Goal: Task Accomplishment & Management: Manage account settings

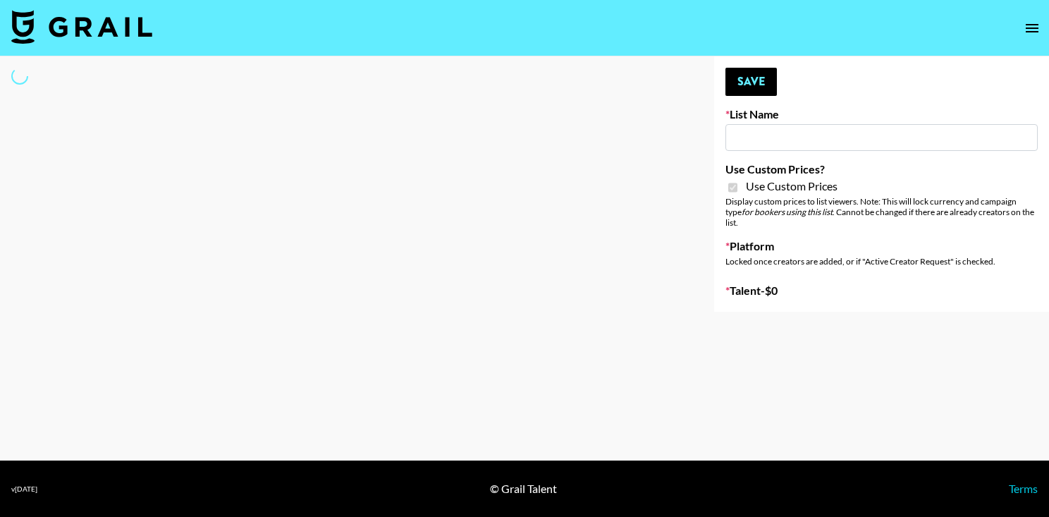
type input "Nurture Life"
checkbox input "true"
select select "Brand"
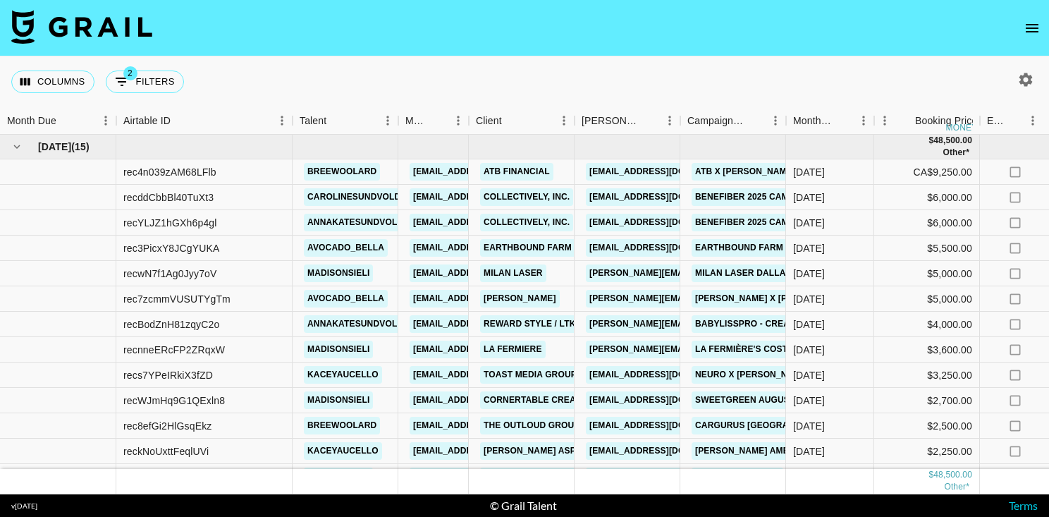
click at [1030, 75] on icon "button" at bounding box center [1026, 79] width 13 height 13
select select "Aug '25"
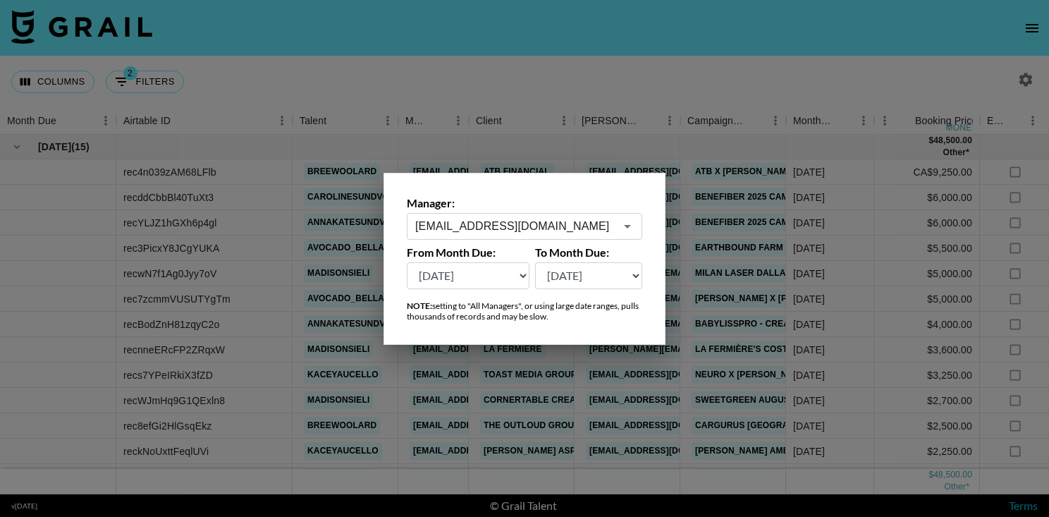
click at [584, 216] on div "cayman@grail-talent.com ​" at bounding box center [524, 226] width 235 height 27
type input "cayman@grail-talent.com"
click at [540, 204] on label "Manager:" at bounding box center [524, 203] width 235 height 14
click at [499, 277] on select "Aug '26 Jul '26 Jun '26 May '26 Apr '26 Mar '26 Feb '26 Jan '26 Dec '25 Nov '25…" at bounding box center [468, 275] width 123 height 27
select select "Mar '25"
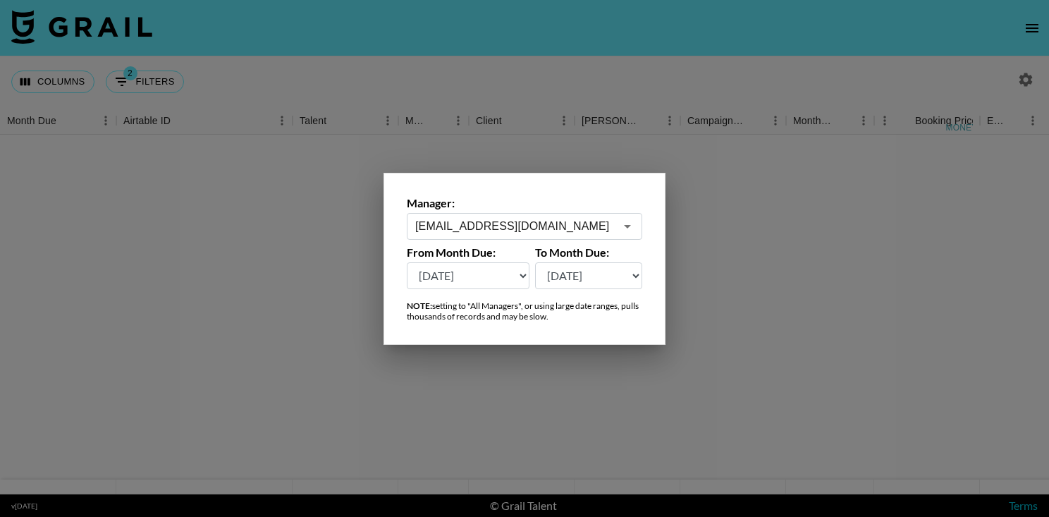
click at [508, 219] on input "cayman@grail-talent.com" at bounding box center [515, 226] width 200 height 16
click at [583, 223] on input "cayman@grail-talent.com" at bounding box center [515, 226] width 200 height 16
click at [606, 228] on input "cayman@grail-talent.com" at bounding box center [515, 226] width 200 height 16
click at [584, 225] on input "cayman@grail-talent.com" at bounding box center [515, 226] width 200 height 16
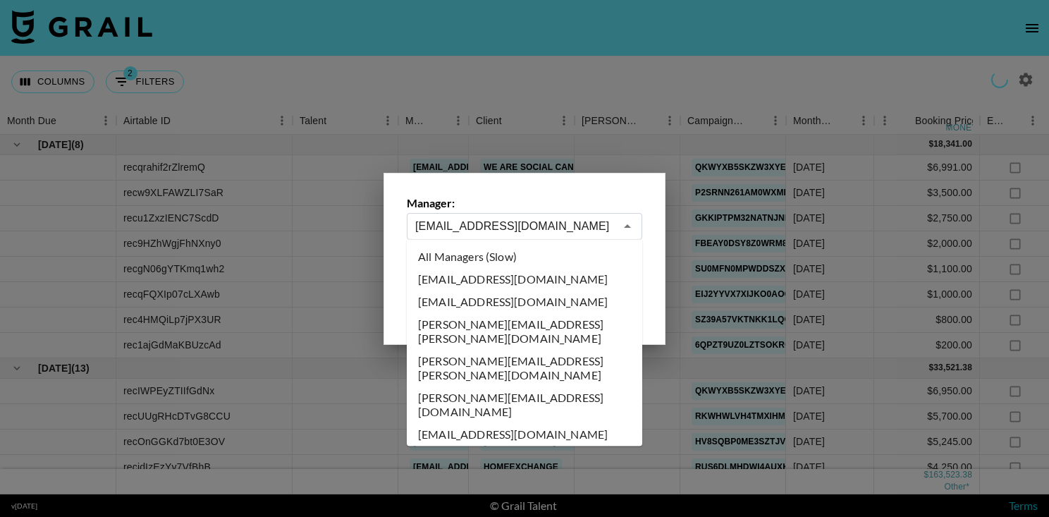
click at [635, 225] on icon "Close" at bounding box center [627, 226] width 17 height 17
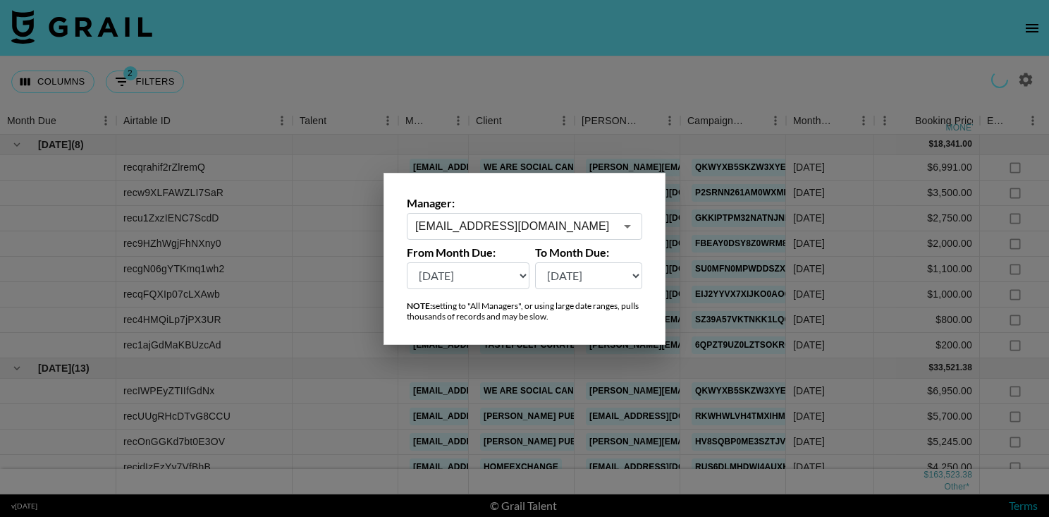
click at [526, 221] on input "cayman@grail-talent.com" at bounding box center [515, 226] width 200 height 16
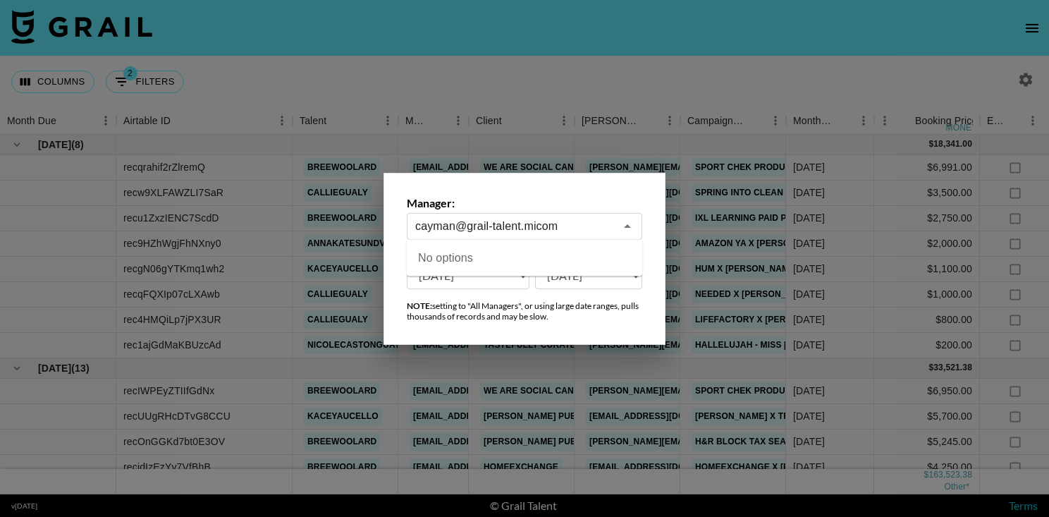
click at [526, 221] on input "cayman@grail-talent.micom" at bounding box center [515, 226] width 200 height 16
type input "cayman@grail-talent.com"
click at [561, 178] on div "Manager: cayman@grail-talent.com ​ From Month Due: Aug '26 Jul '26 Jun '26 May …" at bounding box center [525, 259] width 282 height 172
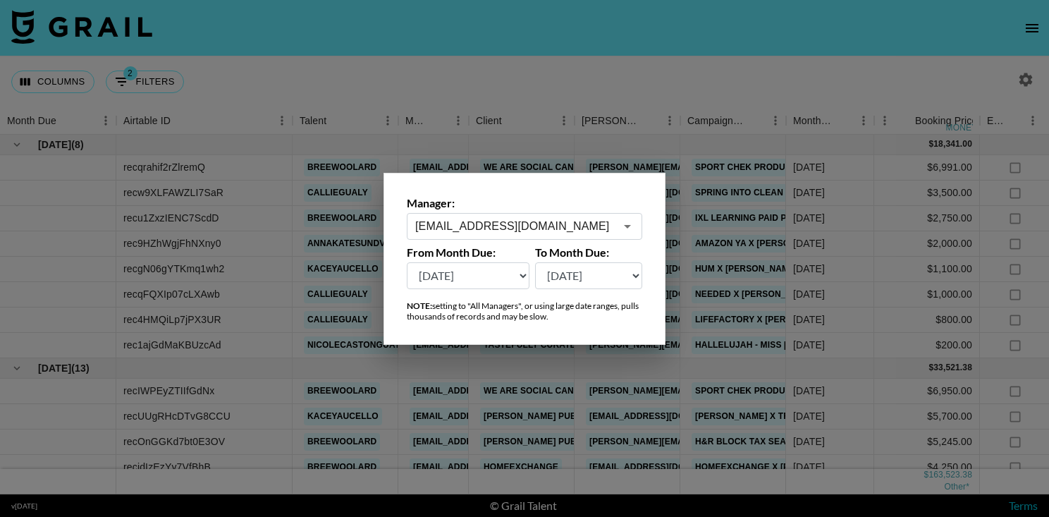
click at [496, 264] on select "Aug '26 Jul '26 Jun '26 May '26 Apr '26 Mar '26 Feb '26 Jan '26 Dec '25 Nov '25…" at bounding box center [468, 275] width 123 height 27
select select "Dec '24"
click at [504, 229] on input "cayman@grail-talent.com" at bounding box center [515, 226] width 200 height 16
click at [600, 233] on input "cayman@grail-talent.com" at bounding box center [515, 226] width 200 height 16
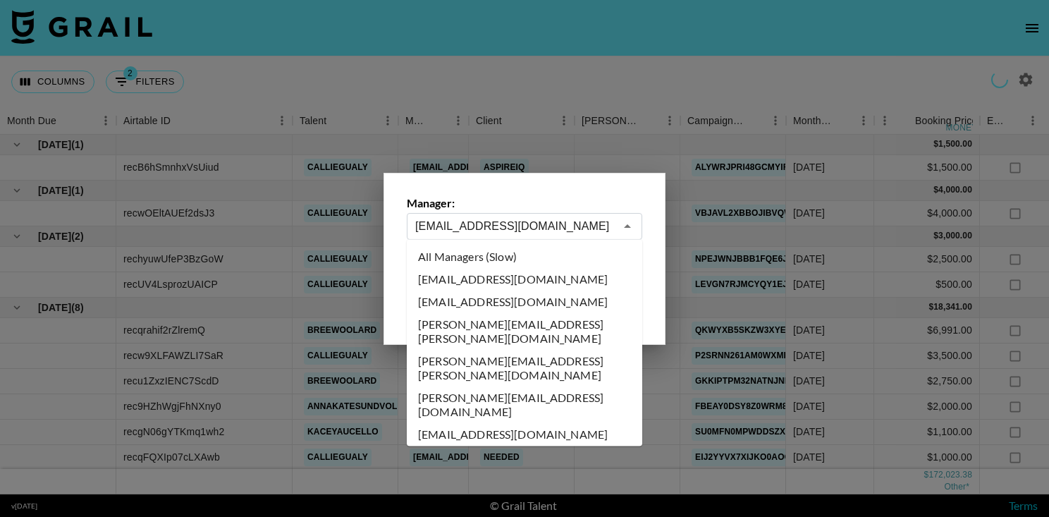
scroll to position [1446, 0]
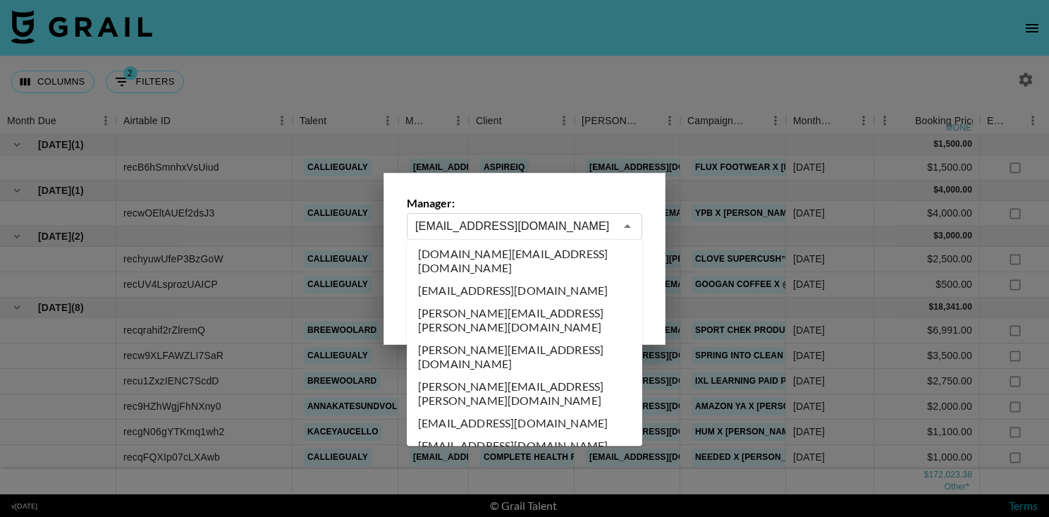
click at [593, 223] on input "cayman@grail-talent.com" at bounding box center [515, 226] width 200 height 16
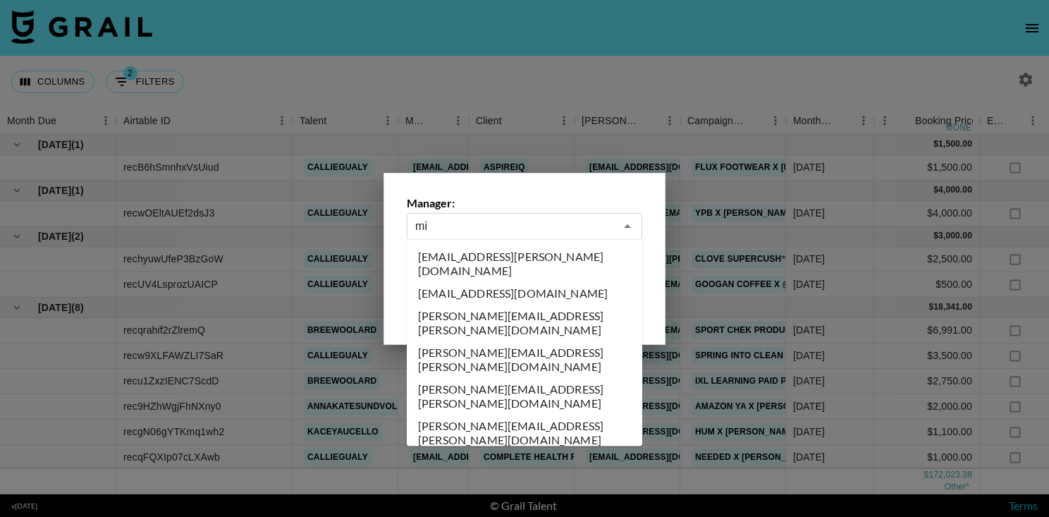
type input "m"
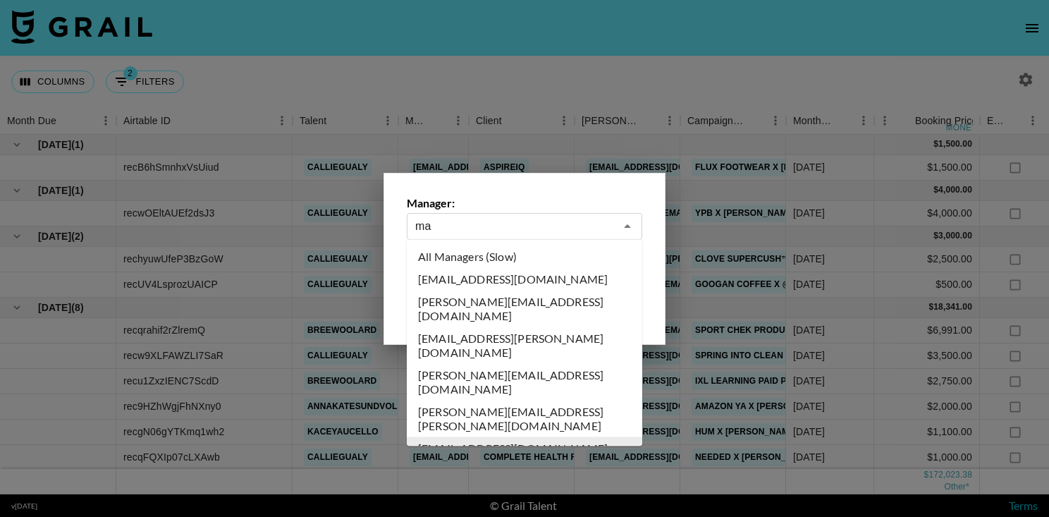
type input "m"
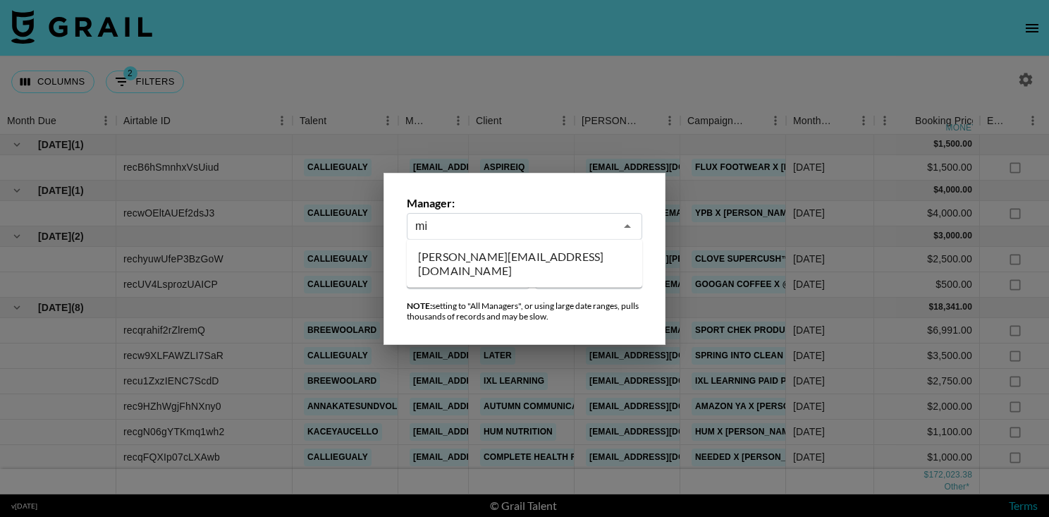
type input "m"
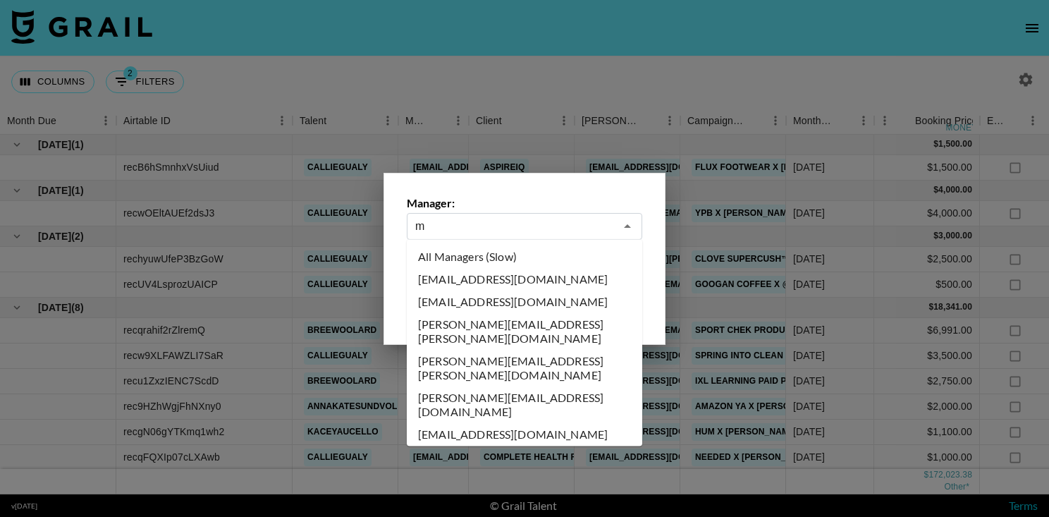
scroll to position [1446, 0]
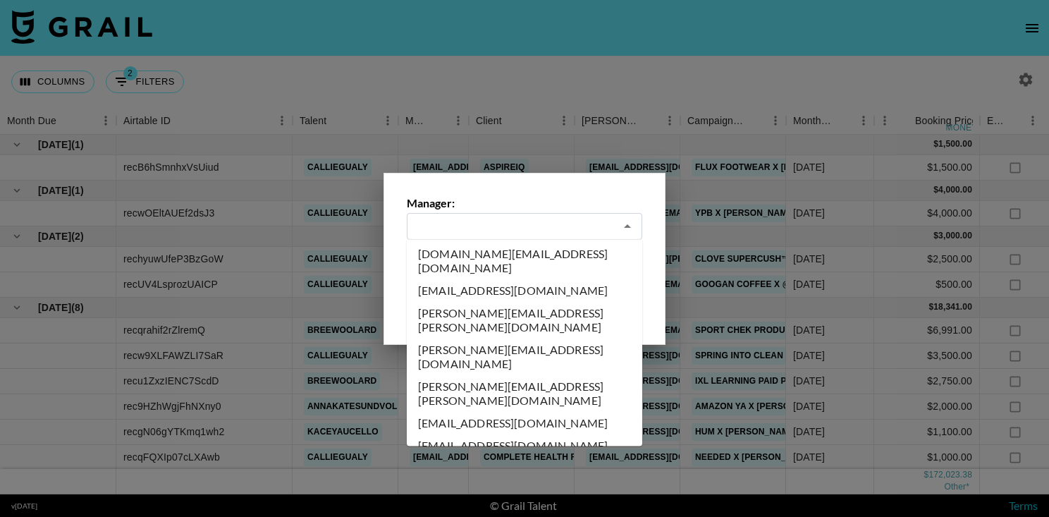
type input "cayman@grail-talent.com"
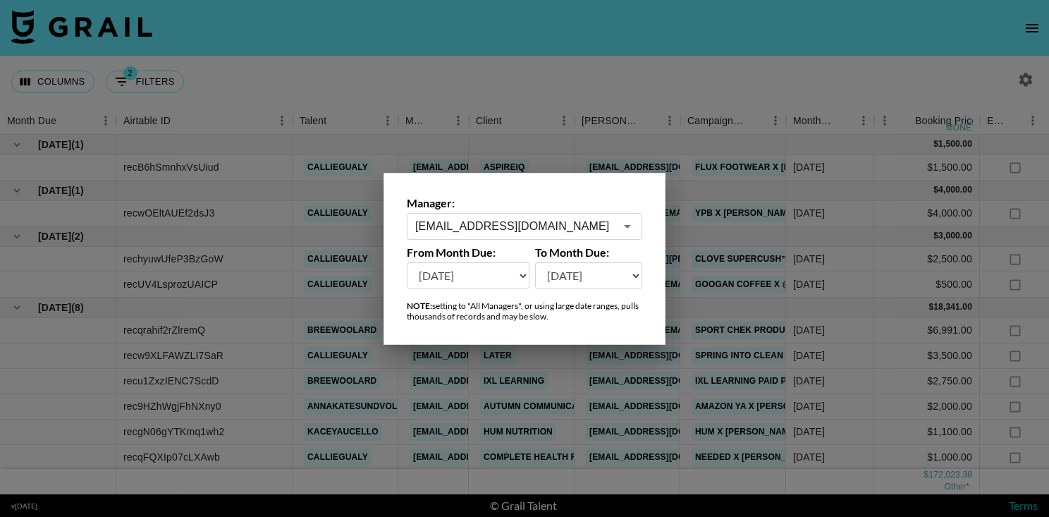
click at [544, 61] on div at bounding box center [524, 258] width 1049 height 517
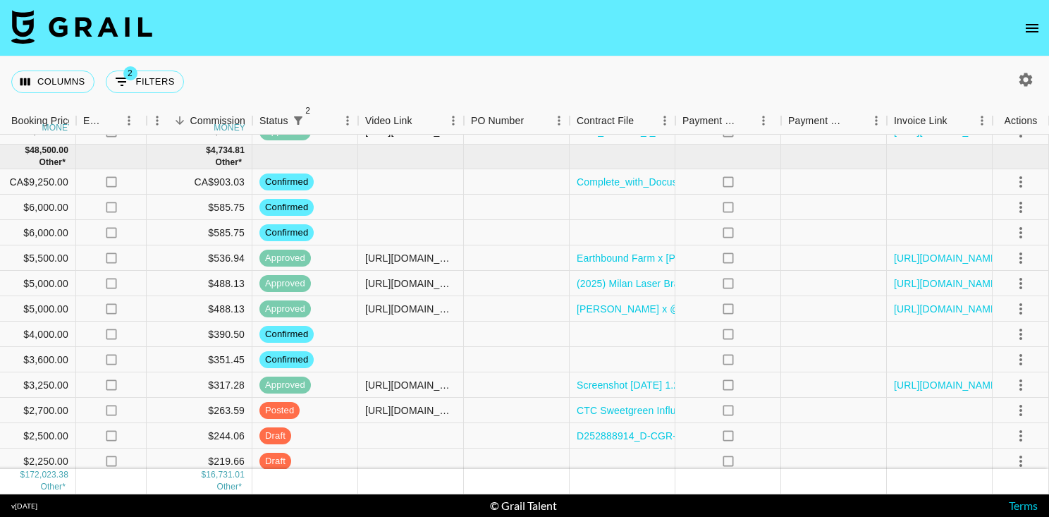
scroll to position [1630, 904]
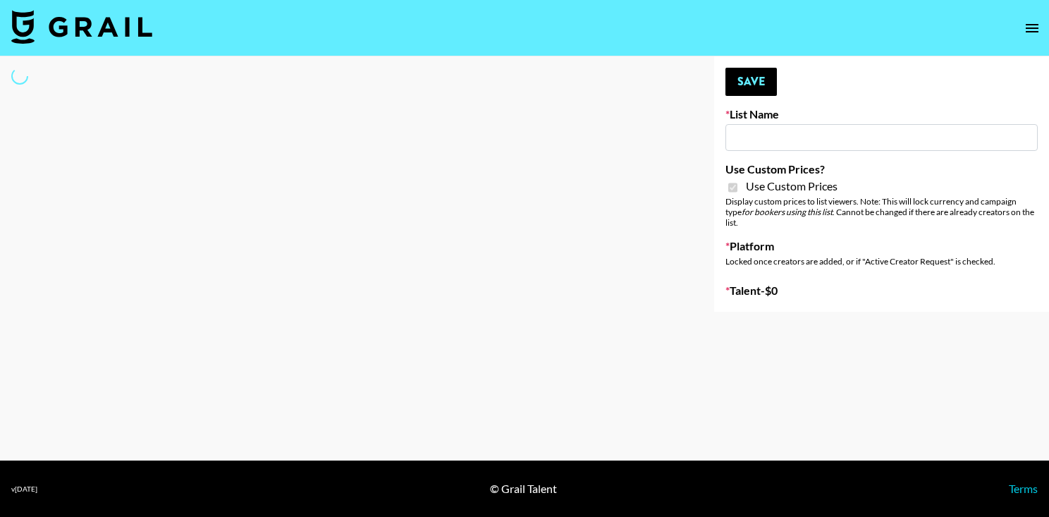
type input "Milan Laser"
checkbox input "true"
select select "Brand"
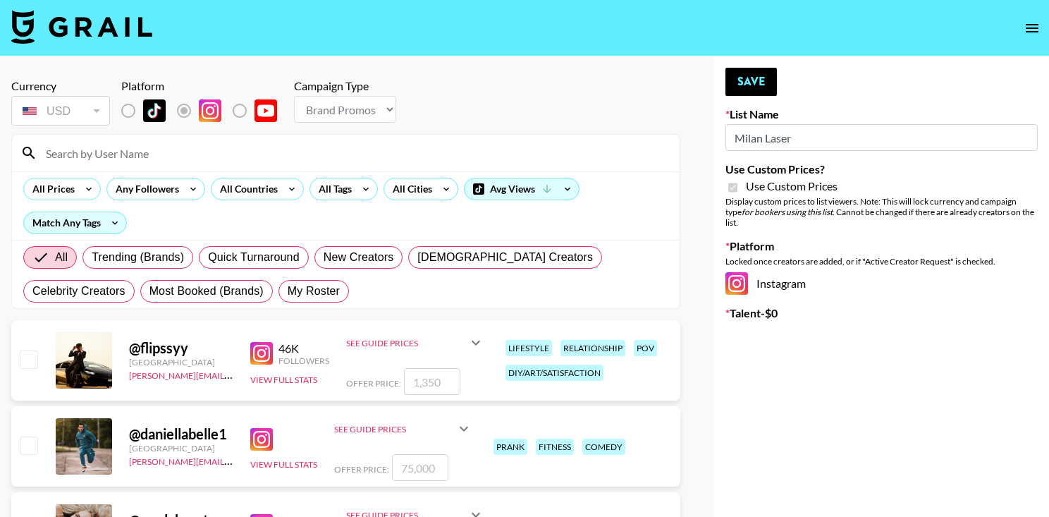
click at [171, 161] on input at bounding box center [354, 153] width 634 height 23
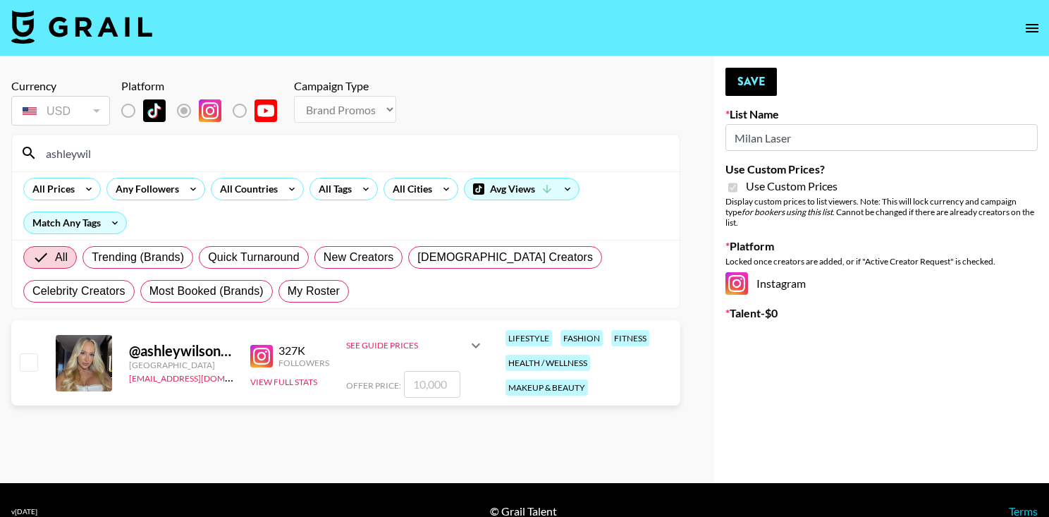
type input "ashleywil"
click at [29, 362] on input "checkbox" at bounding box center [28, 361] width 17 height 17
checkbox input "true"
click at [434, 385] on input "10000" at bounding box center [432, 384] width 56 height 27
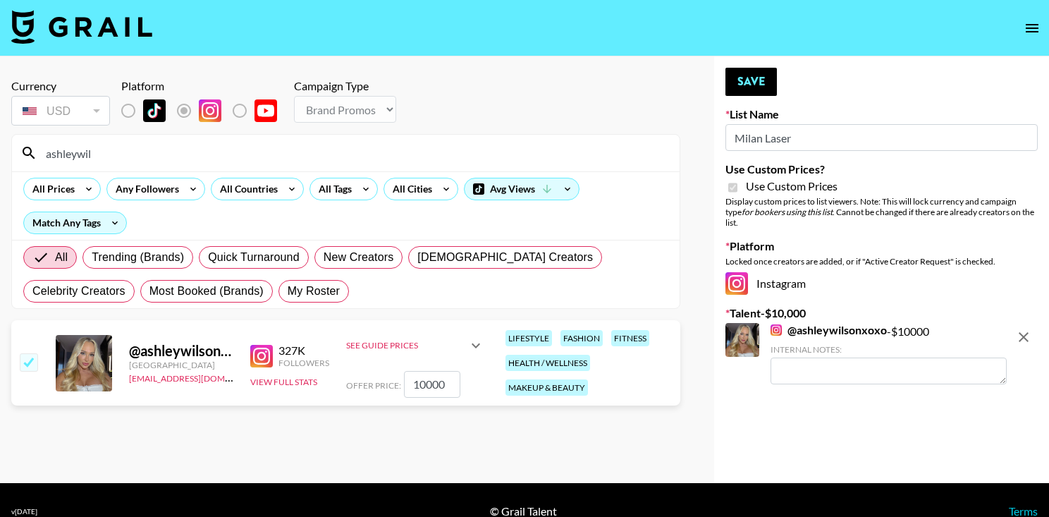
click at [434, 385] on input "10000" at bounding box center [432, 384] width 56 height 27
type input "6000"
click at [754, 73] on button "Save" at bounding box center [751, 82] width 51 height 28
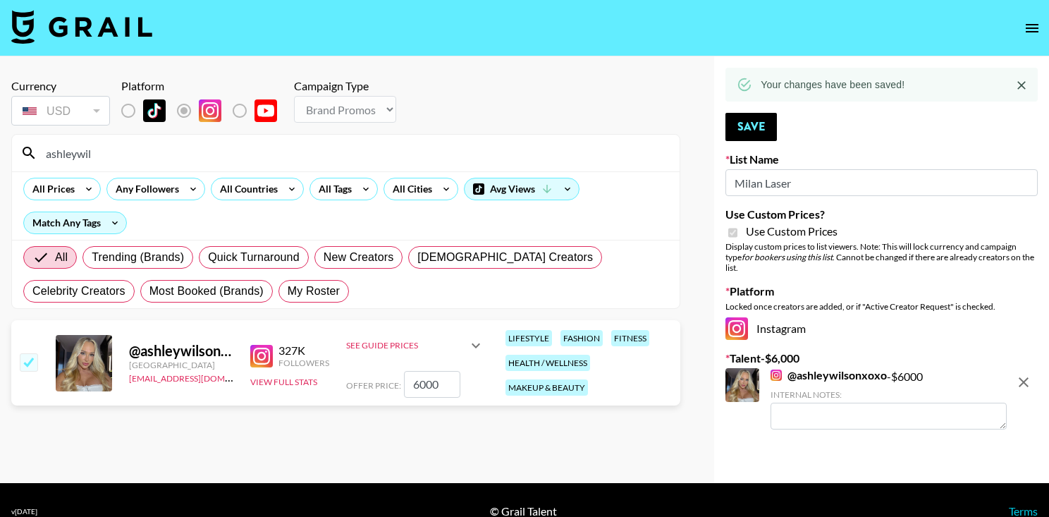
click at [132, 155] on input "ashleywil" at bounding box center [354, 153] width 634 height 23
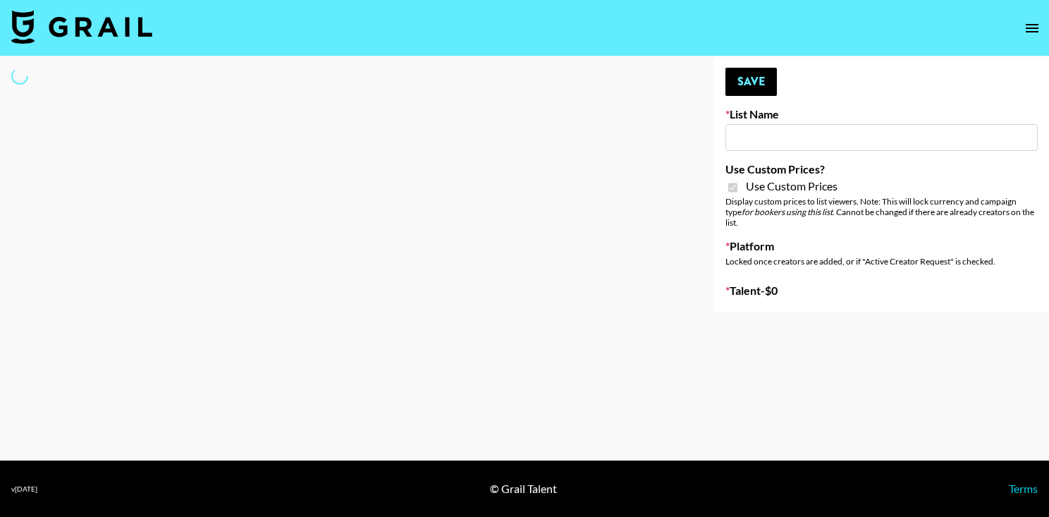
type input "Milan Laser"
checkbox input "true"
select select "Brand"
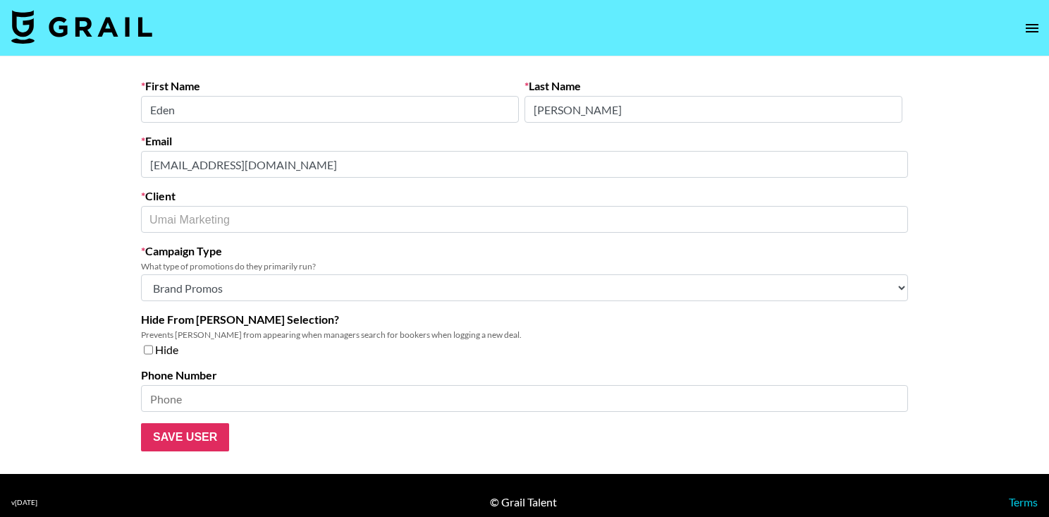
select select "Brand"
